Goal: Information Seeking & Learning: Learn about a topic

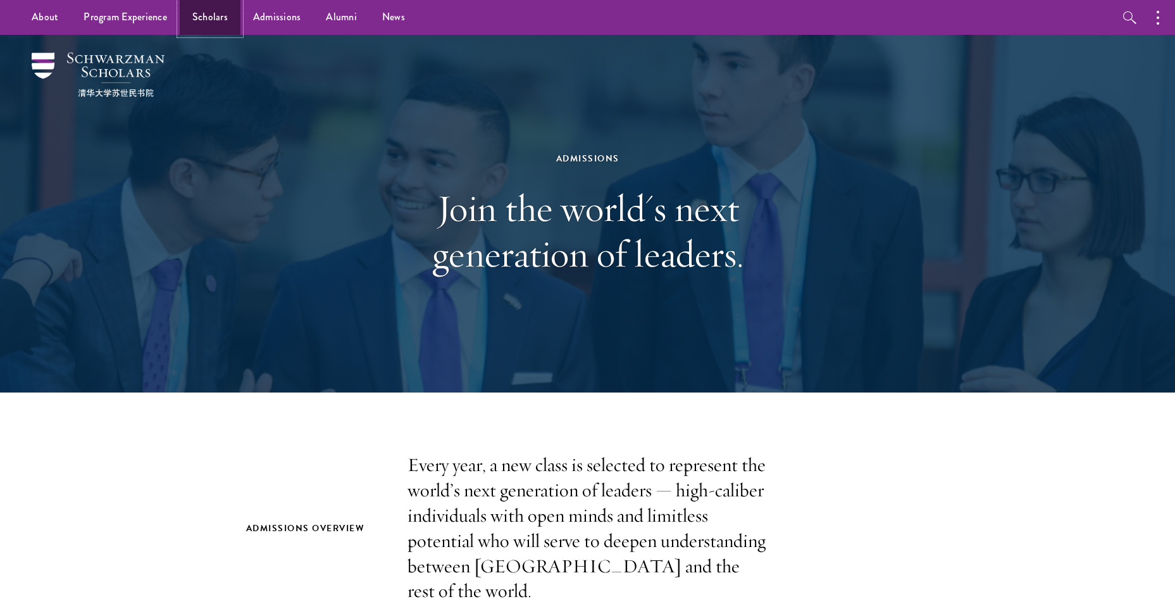
click at [191, 16] on link "Scholars" at bounding box center [210, 17] width 61 height 35
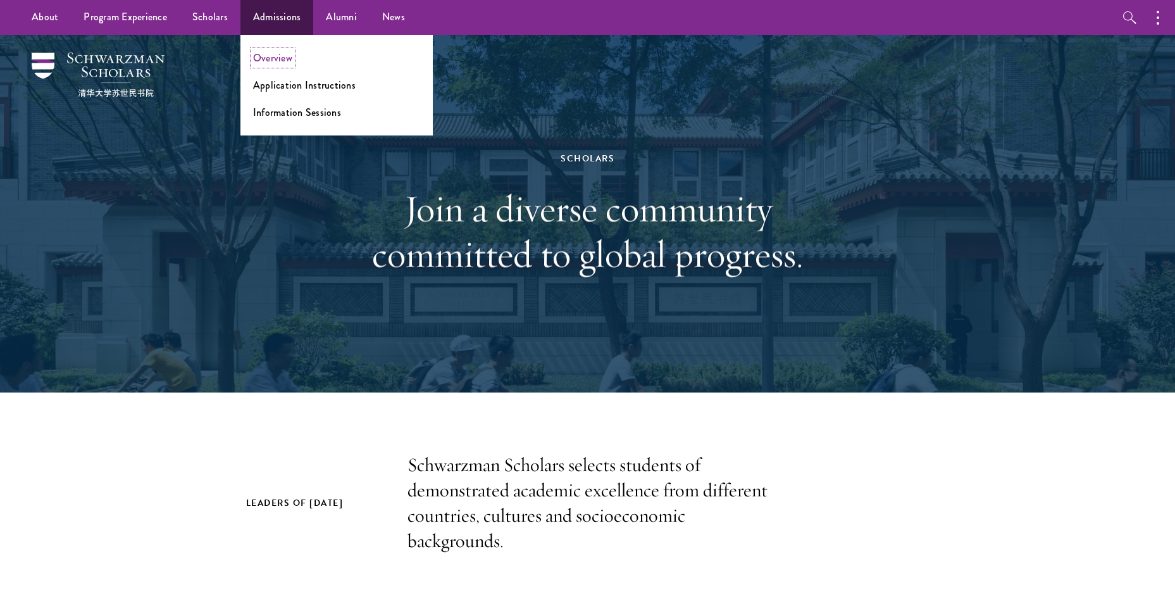
click at [277, 63] on link "Overview" at bounding box center [272, 58] width 39 height 15
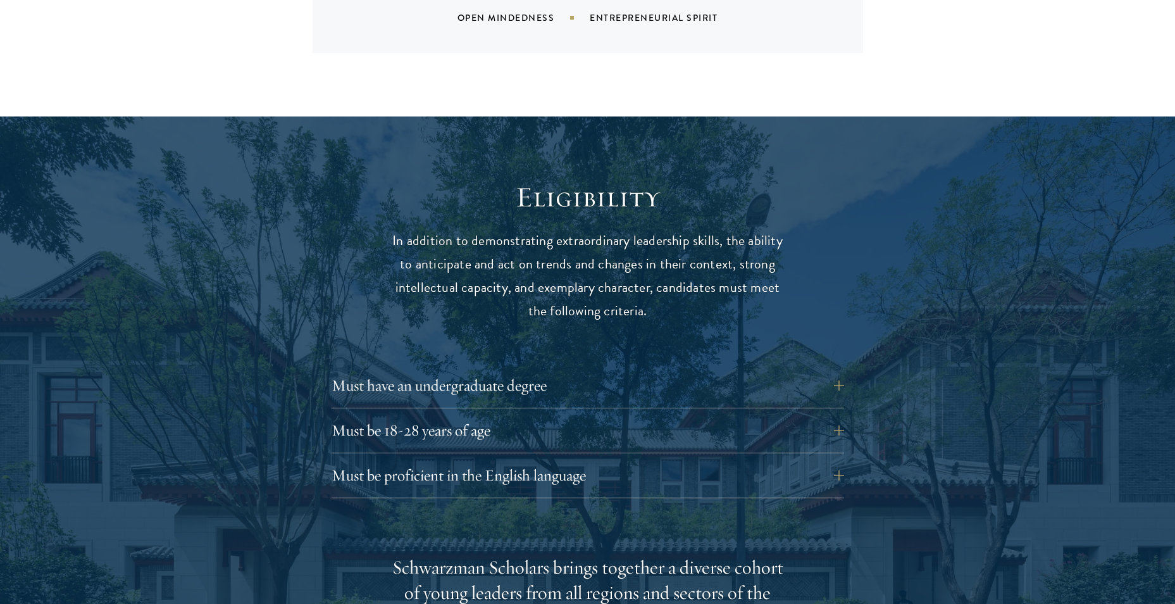
scroll to position [1582, 0]
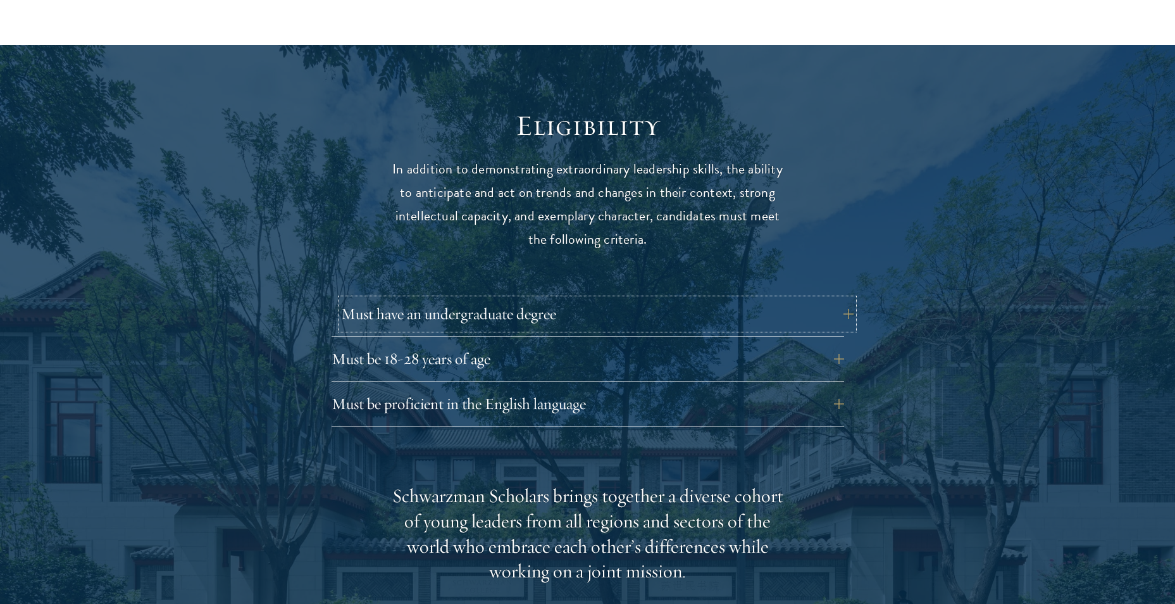
click at [844, 299] on button "Must have an undergraduate degree" at bounding box center [597, 314] width 513 height 30
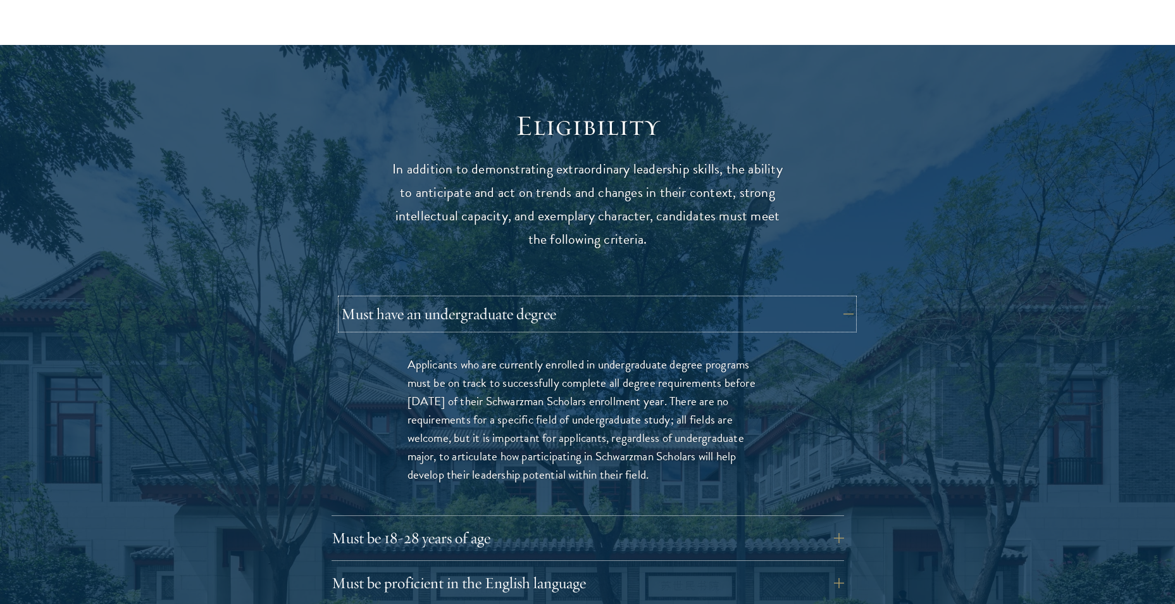
click at [844, 299] on button "Must have an undergraduate degree" at bounding box center [597, 314] width 513 height 30
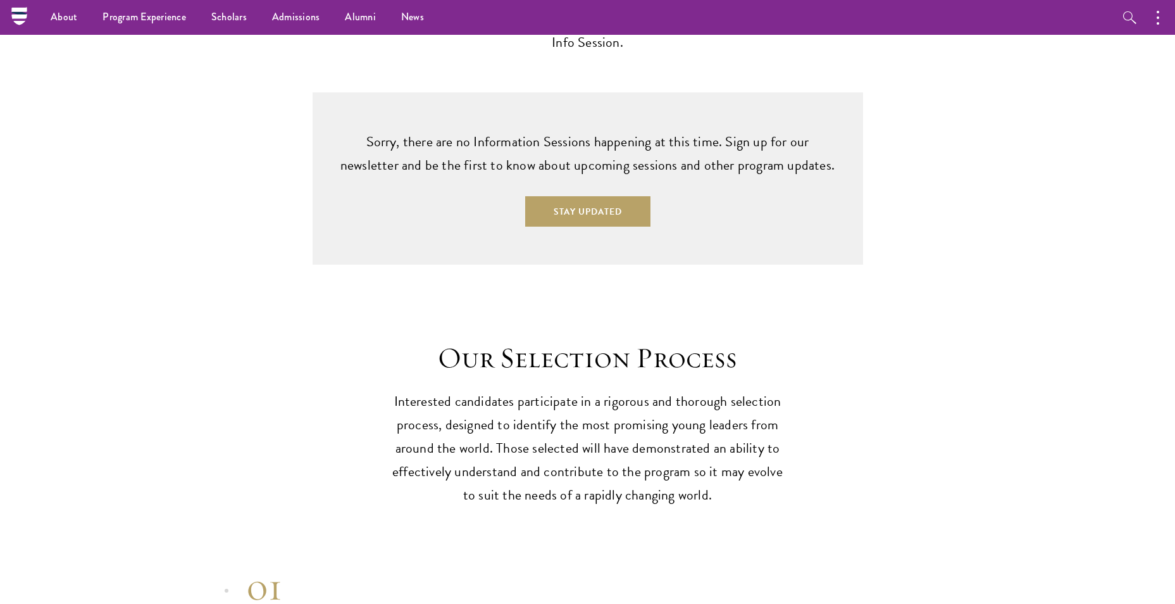
scroll to position [3102, 0]
